Goal: Navigation & Orientation: Find specific page/section

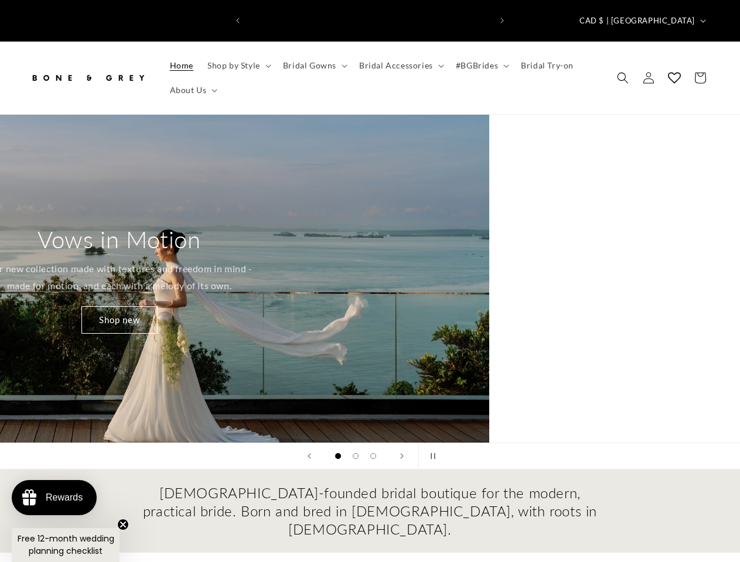
click at [238, 18] on icon "Previous announcement" at bounding box center [238, 21] width 4 height 6
click at [502, 18] on icon "Next announcement" at bounding box center [502, 21] width 4 height 6
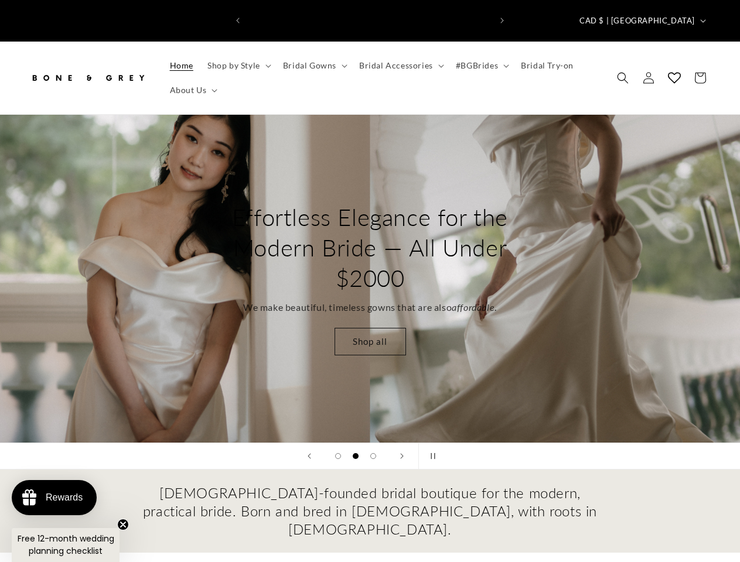
click at [670, 15] on span "CAD $ | [GEOGRAPHIC_DATA]" at bounding box center [636, 21] width 115 height 12
click at [237, 60] on span "Shop by Style" at bounding box center [233, 65] width 53 height 11
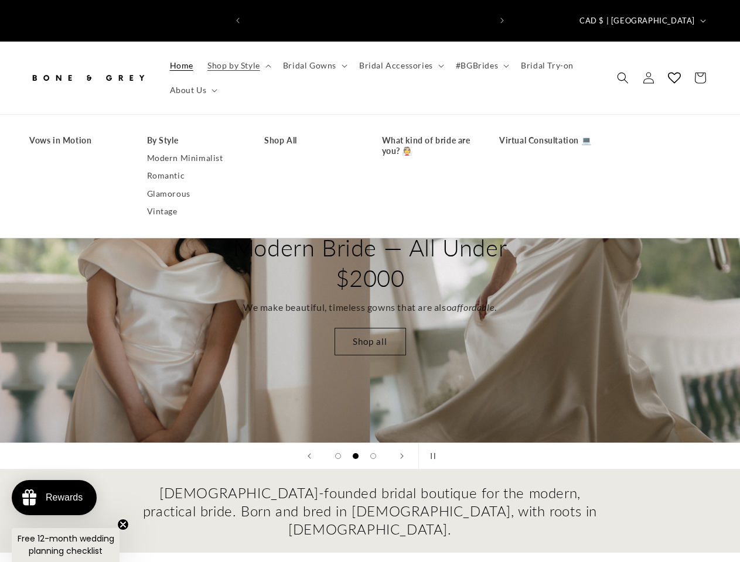
click at [313, 60] on span "Bridal Gowns" at bounding box center [309, 65] width 53 height 11
